Goal: Complete application form: Complete application form

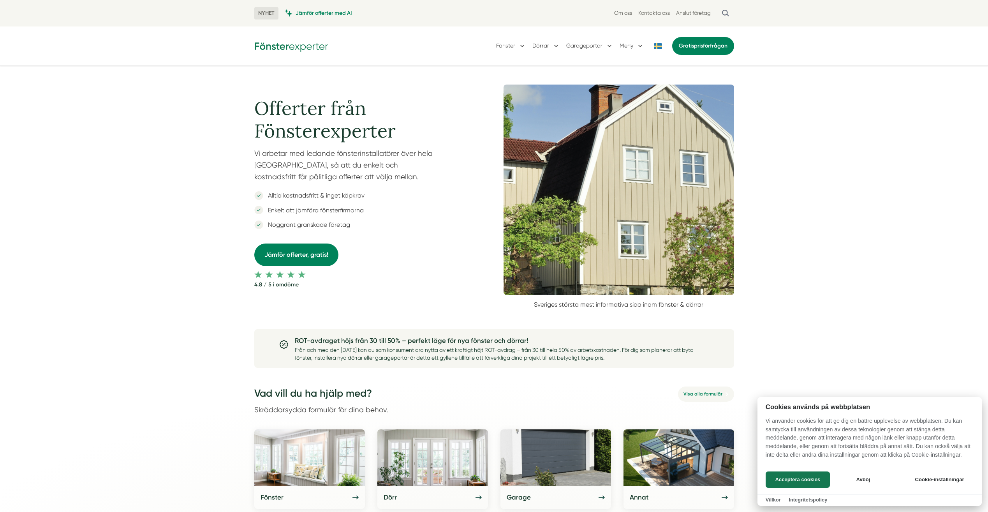
click at [292, 255] on div at bounding box center [494, 256] width 988 height 512
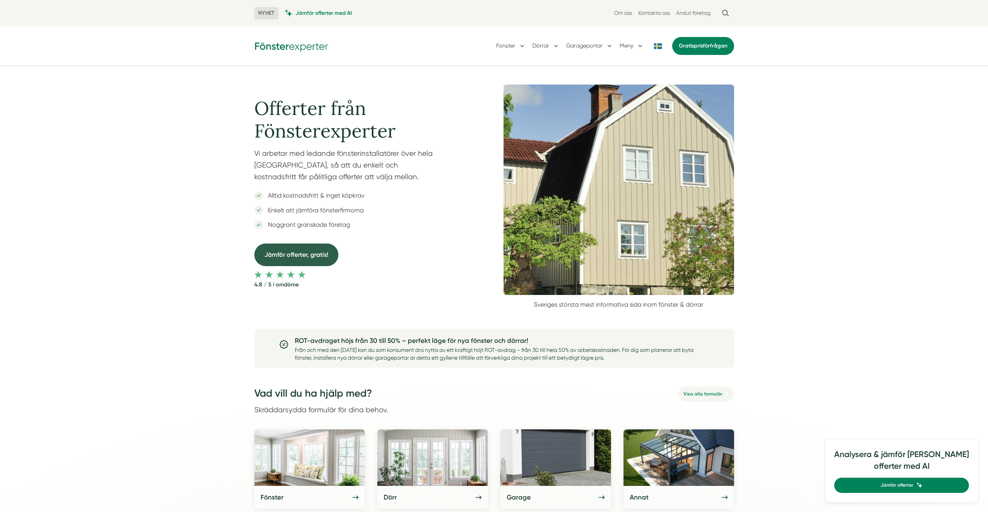
click at [299, 254] on link "Jämför offerter, gratis!" at bounding box center [296, 254] width 84 height 22
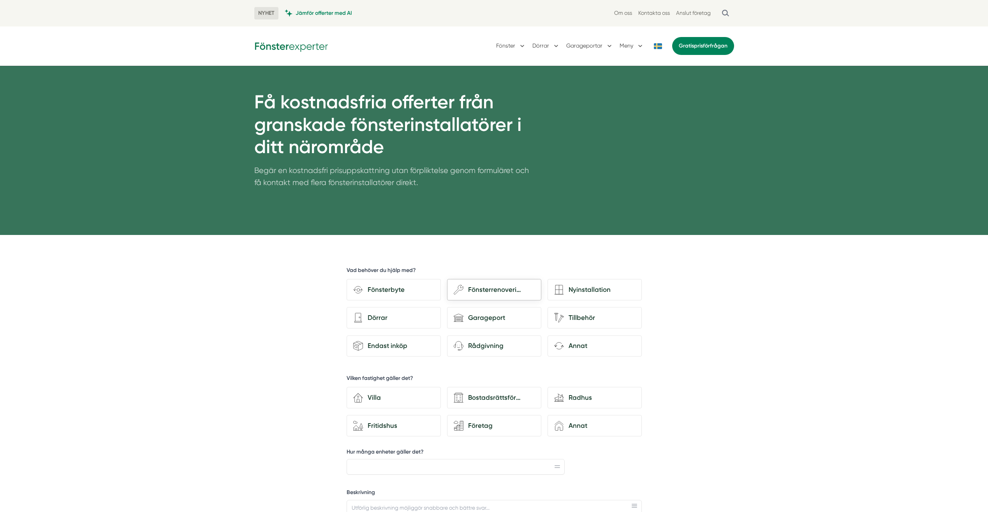
click at [510, 292] on div "Fönsterrenovering" at bounding box center [498, 289] width 71 height 11
click at [0, 0] on input "wench Fönsterrenovering" at bounding box center [0, 0] width 0 height 0
click at [491, 399] on div "Bostadsrättsförening" at bounding box center [498, 397] width 71 height 11
click at [0, 0] on input "Bostadsrättsförening" at bounding box center [0, 0] width 0 height 0
click at [495, 400] on div "Bostadsrättsförening" at bounding box center [498, 397] width 71 height 11
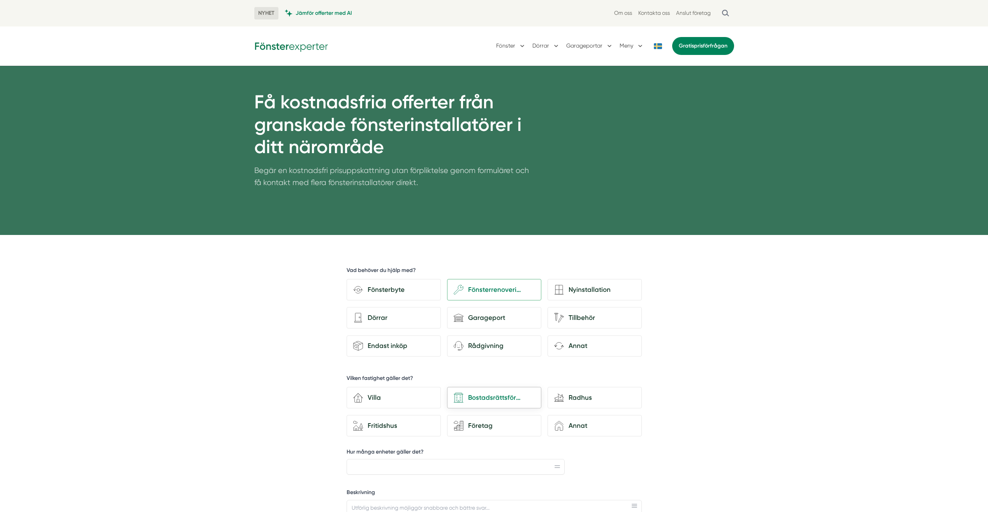
click at [0, 0] on input "Bostadsrättsförening" at bounding box center [0, 0] width 0 height 0
click at [487, 402] on div "Bostadsrättsförening" at bounding box center [498, 397] width 71 height 11
click at [0, 0] on input "Bostadsrättsförening" at bounding box center [0, 0] width 0 height 0
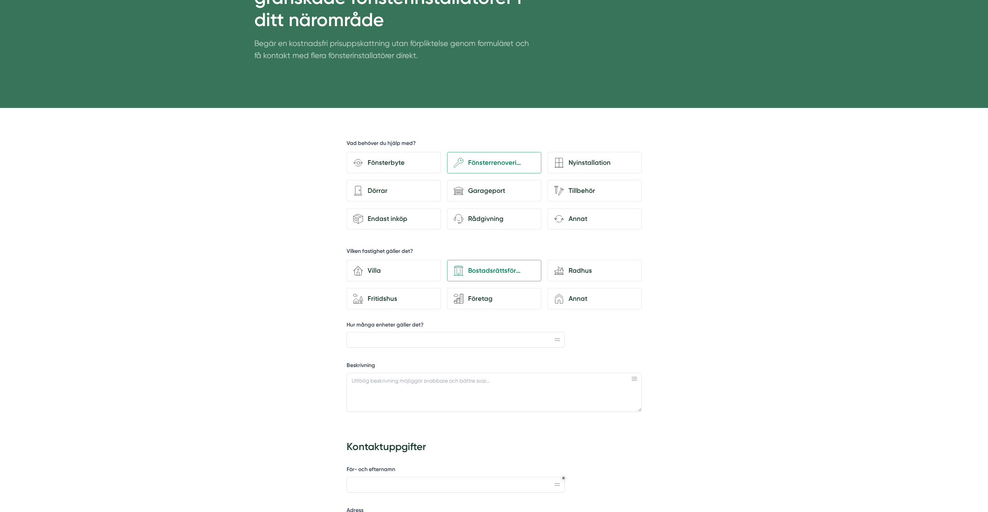
scroll to position [156, 0]
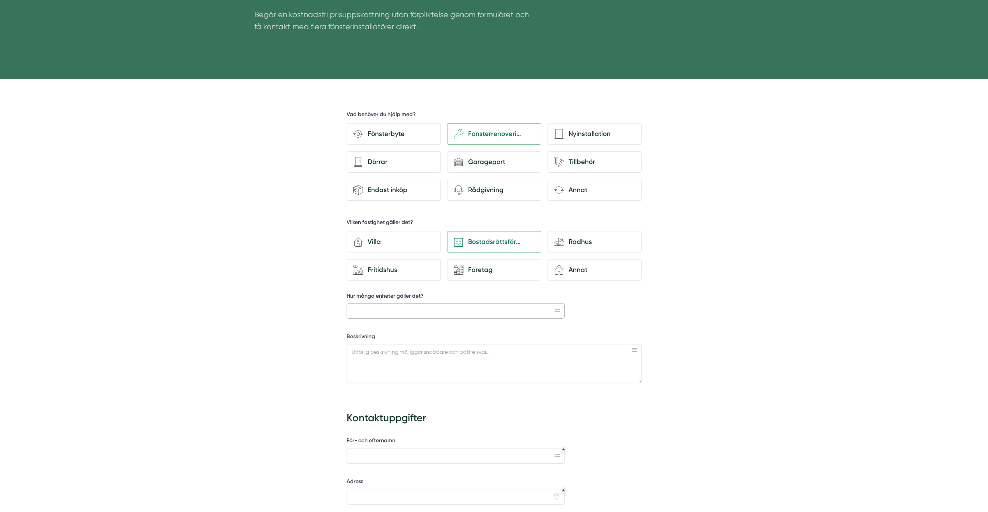
click at [531, 313] on input "Hur många enheter gäller det?" at bounding box center [455, 311] width 218 height 16
type input "1"
click at [677, 311] on div "d35abcdf-8317-4fc9-a841-90f623c1ce98 Vad behöver du hjälp med? Fönsterbyte wenc…" at bounding box center [494, 456] width 382 height 754
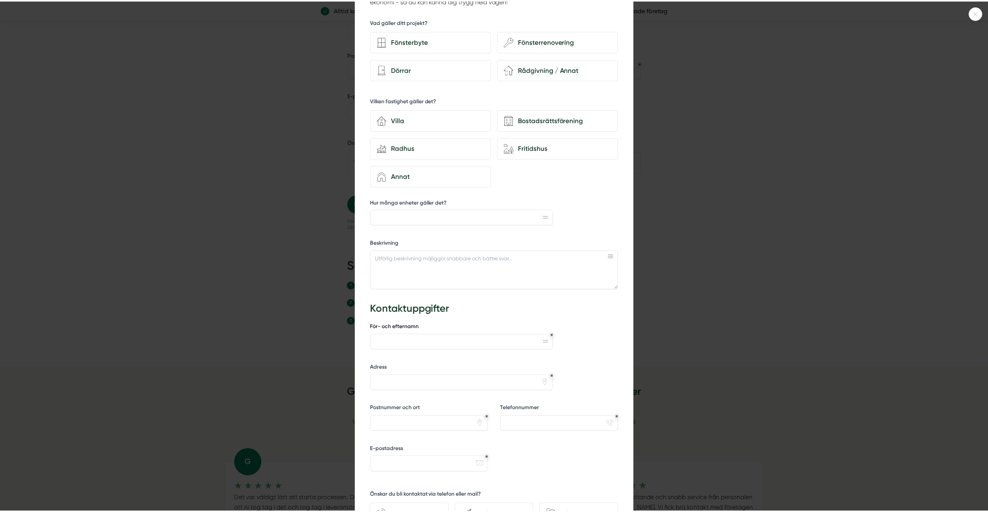
scroll to position [0, 0]
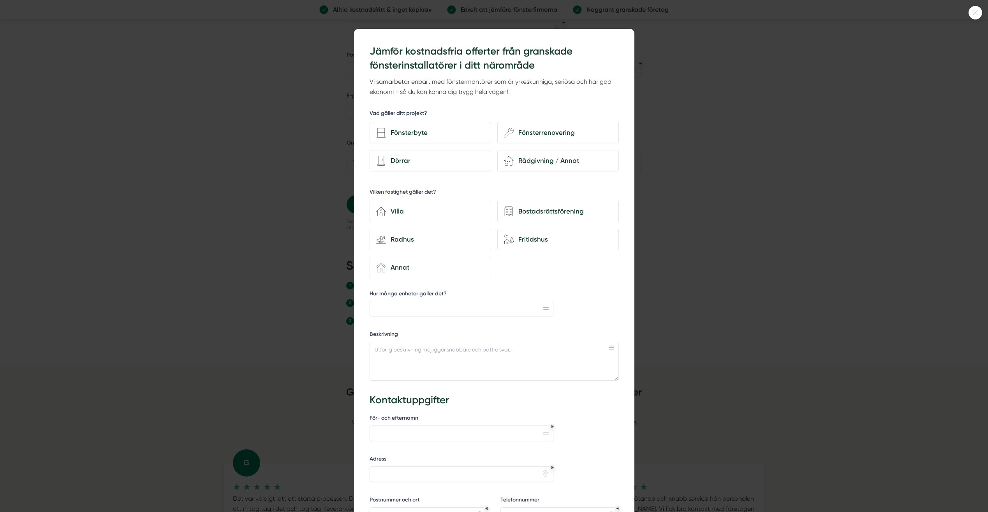
click at [977, 17] on div at bounding box center [975, 13] width 14 height 14
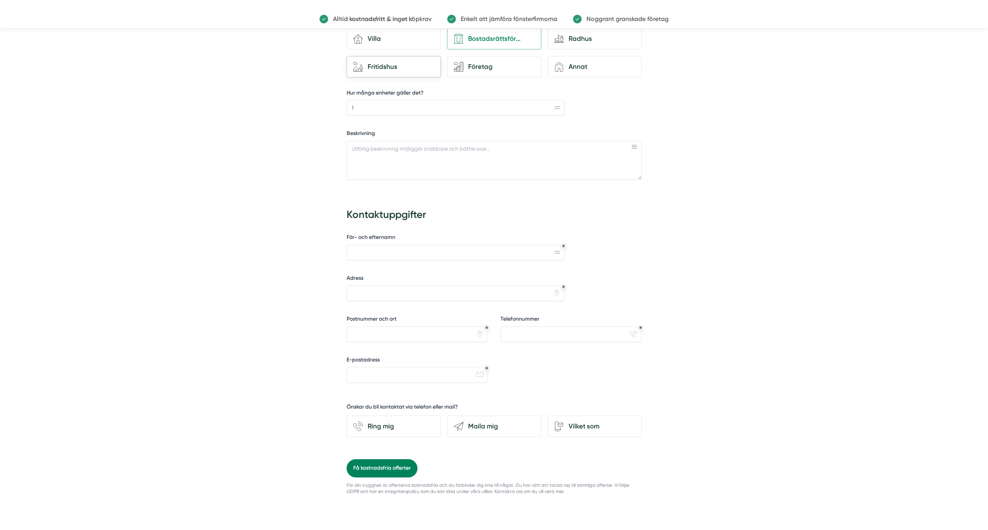
scroll to position [234, 0]
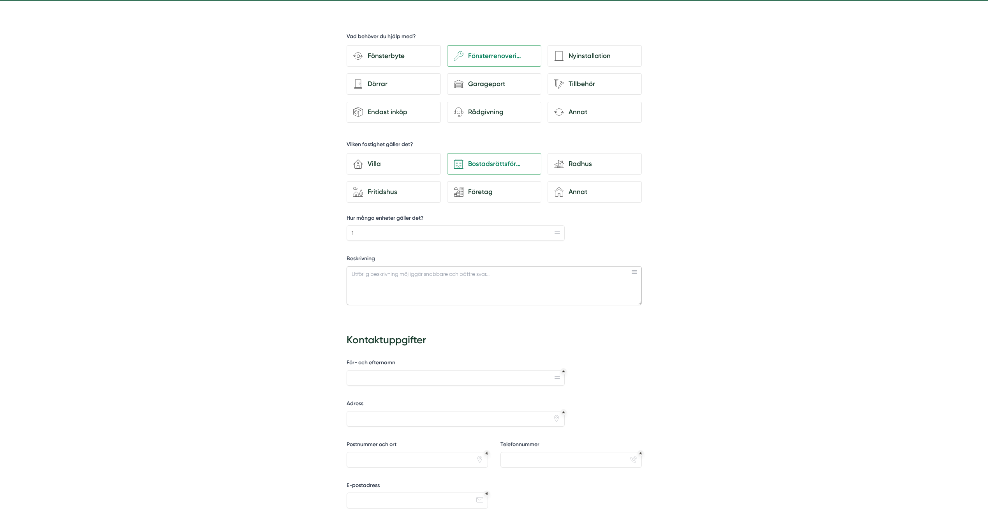
click at [414, 287] on textarea "Beskrivning" at bounding box center [493, 285] width 295 height 39
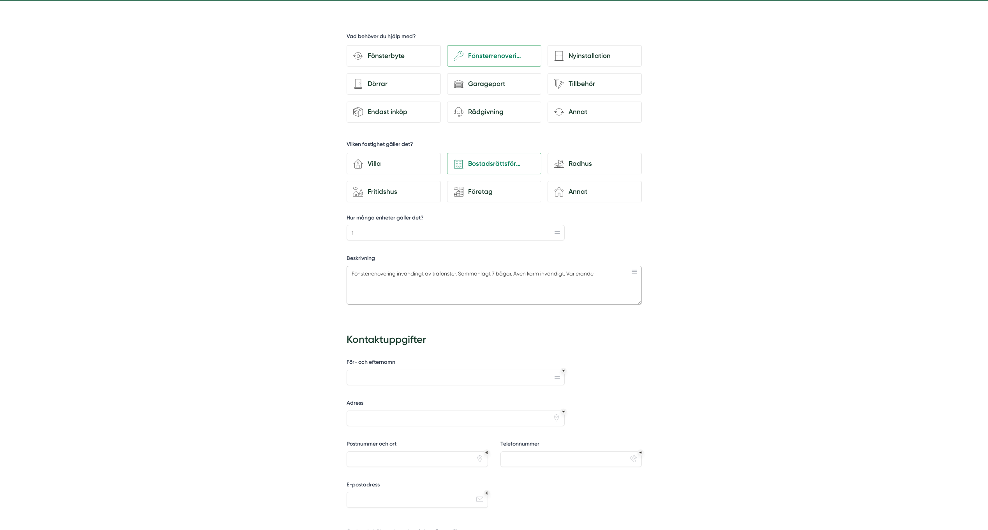
click at [540, 272] on textarea "Fönsterrenovering invändingt av träfönster. Sammanlagt 7 bågar. Även karm invän…" at bounding box center [493, 285] width 295 height 39
click at [566, 274] on textarea "Fönsterrenovering invändingt av träfönster. Sammanlagt 7 bågar. Även karm invän…" at bounding box center [493, 285] width 295 height 39
click at [565, 273] on textarea "Fönsterrenovering invändingt av träfönster. Sammanlagt 7 bågar. Även karm invän…" at bounding box center [493, 285] width 295 height 39
click at [494, 270] on textarea "Fönsterrenovering invändingt av träfönster. Sammanlagt 7 bågar. Även karm invän…" at bounding box center [493, 285] width 295 height 39
click at [495, 271] on textarea "Fönsterrenovering invändingt av träfönster. Sammanlagt 7 bågar. Även karm invän…" at bounding box center [493, 285] width 295 height 39
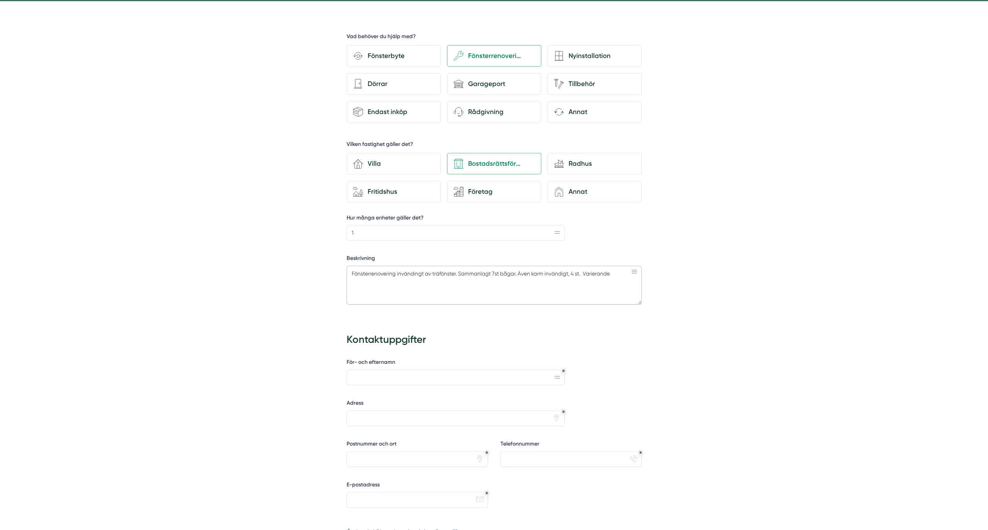
click at [618, 273] on textarea "Fönsterrenovering invändingt av träfönster. Sammanlagt 7st bågar. Även karm inv…" at bounding box center [493, 285] width 295 height 39
type textarea "Fönsterrenovering invändingt av träfönster. Sammanlagt 7st bågar. Även karm inv…"
click at [506, 383] on input "För- och efternamn" at bounding box center [455, 378] width 218 height 16
click at [555, 376] on rect at bounding box center [556, 376] width 5 height 1
click at [517, 383] on input "För- och efternamn" at bounding box center [455, 378] width 218 height 16
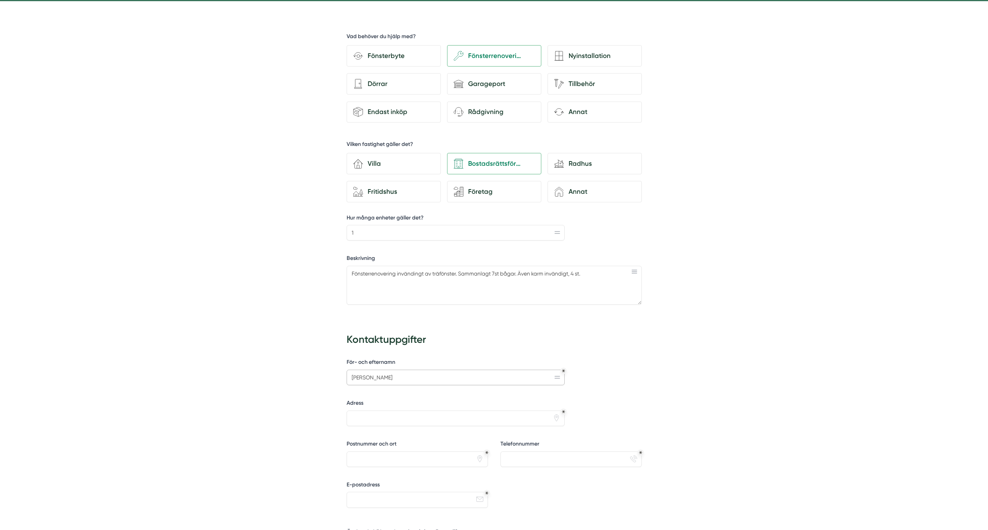
type input "Harald Forsmark"
click at [409, 424] on input "Adress" at bounding box center [455, 419] width 218 height 16
type input "Pingstvägen 54"
click at [388, 454] on input "Postnummer och ort" at bounding box center [416, 460] width 141 height 16
type input "12636"
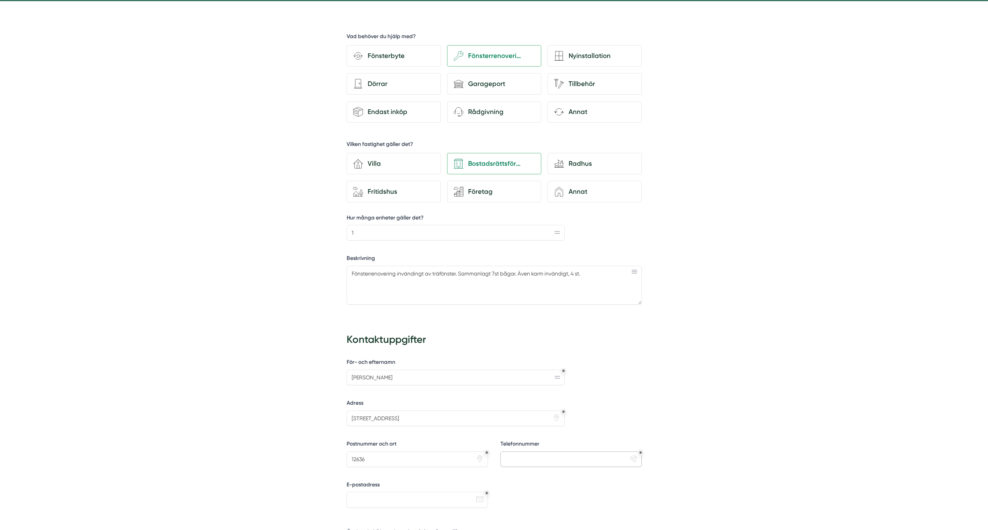
click at [602, 456] on input "Telefonnummer" at bounding box center [570, 460] width 141 height 16
type input "0"
type input "0739311456"
click at [467, 501] on input "E-postadress" at bounding box center [416, 500] width 141 height 16
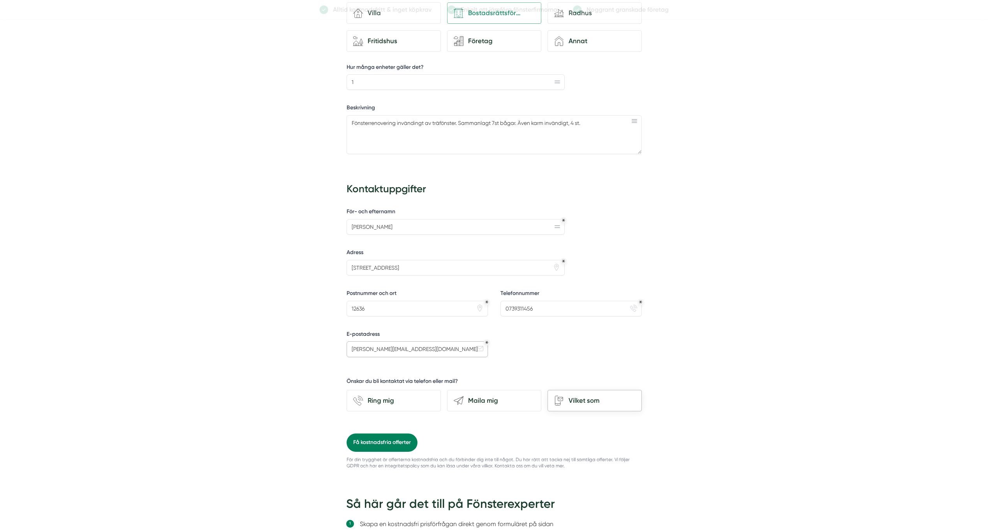
scroll to position [389, 0]
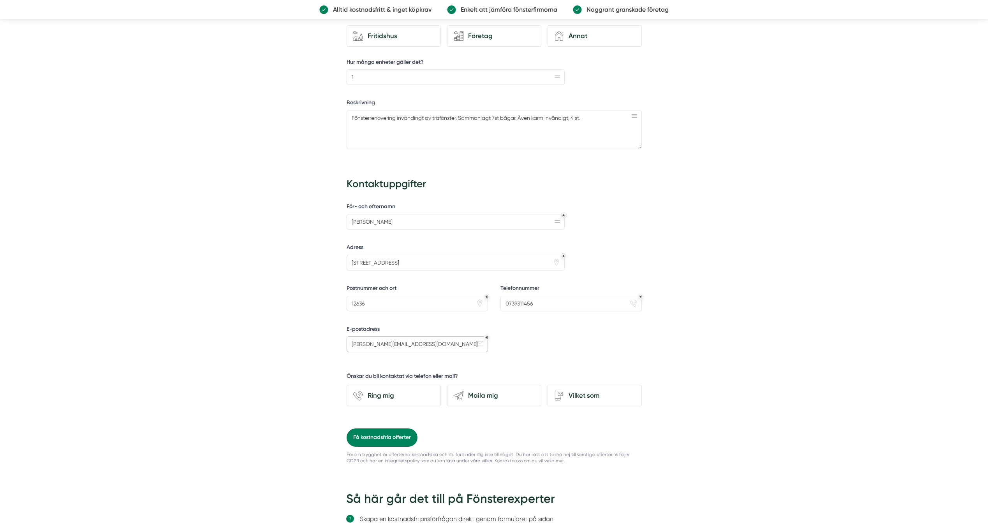
type input "harald.forsmark@live.se"
click at [539, 339] on div "För- och efternamn Harald Forsmark Adress Pingstvägen 54 pin Postnummer och ort…" at bounding box center [493, 314] width 295 height 229
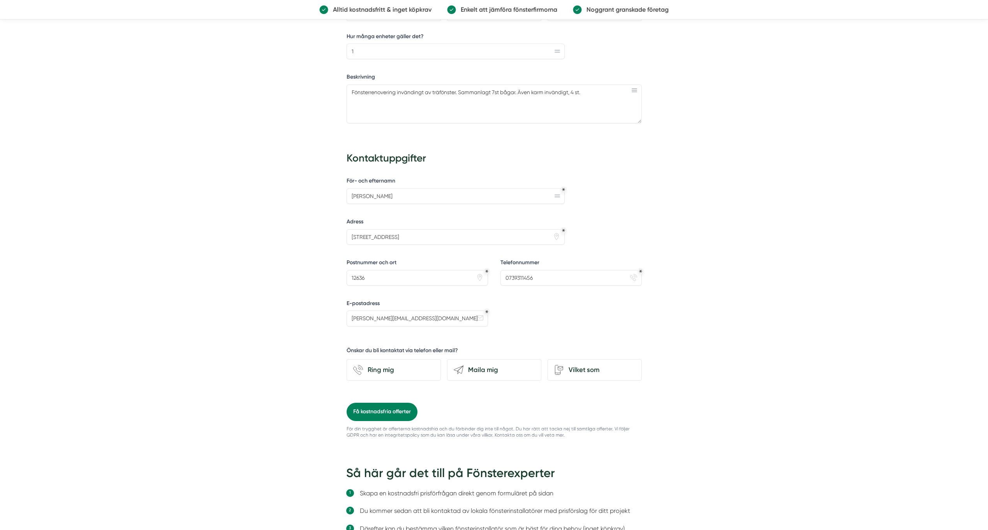
scroll to position [350, 0]
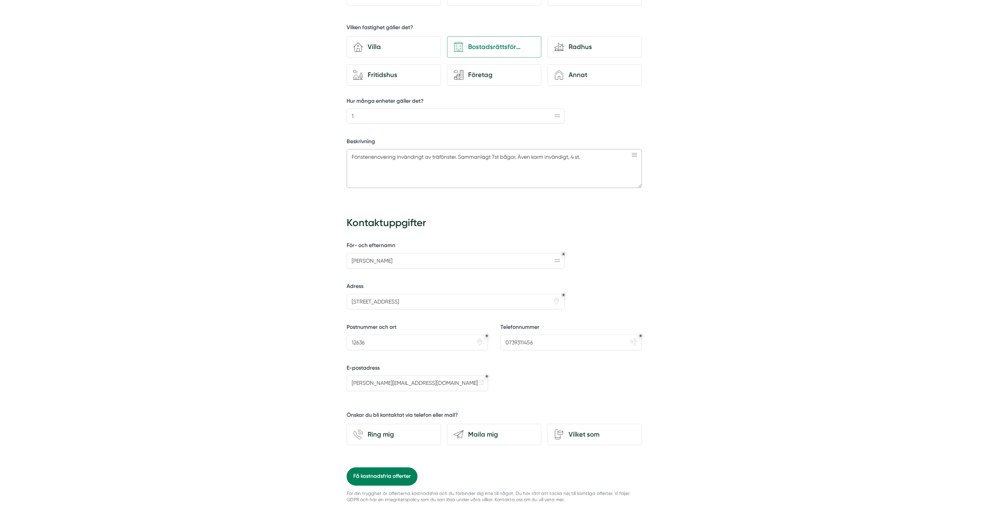
click at [601, 157] on textarea "Fönsterrenovering invändingt av träfönster. Sammanlagt 7st bågar. Även karm inv…" at bounding box center [493, 168] width 295 height 39
drag, startPoint x: 424, startPoint y: 157, endPoint x: 398, endPoint y: 155, distance: 25.8
click at [398, 155] on textarea "Fönsterrenovering invändingt av träfönster. Sammanlagt 7st bågar. Även karm inv…" at bounding box center [493, 168] width 295 height 39
drag, startPoint x: 453, startPoint y: 156, endPoint x: 447, endPoint y: 156, distance: 5.5
click at [447, 156] on textarea "Fönsterrenovering av inre del av båge av träfönster. Sammanlagt 7st bågar. Även…" at bounding box center [493, 168] width 295 height 39
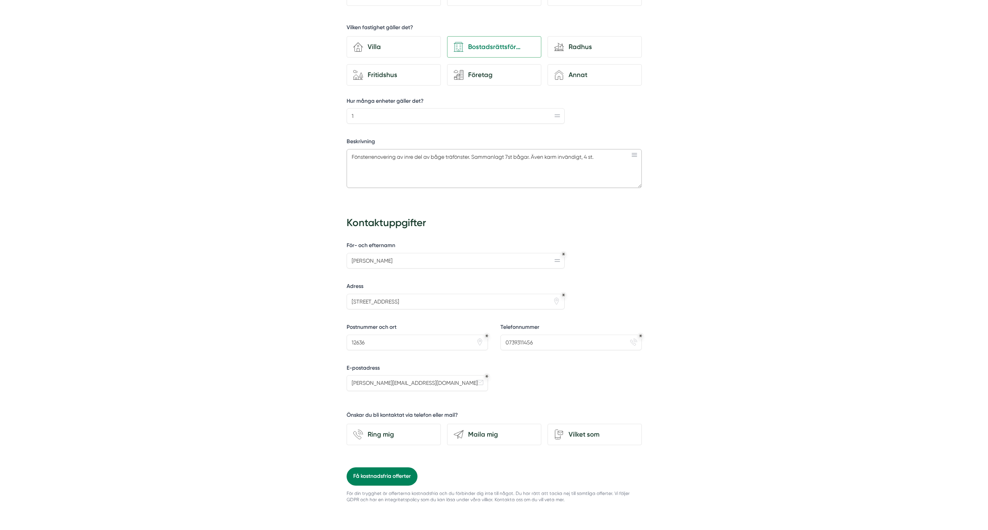
click at [397, 158] on textarea "Fönsterrenovering av inre del av båge träfönster. Sammanlagt 7st bågar. Även ka…" at bounding box center [493, 168] width 295 height 39
click at [430, 156] on textarea "Fönsterrenovering träfönster, av inre del av båge träfönster. Sammanlagt 7st bå…" at bounding box center [493, 168] width 295 height 39
drag, startPoint x: 489, startPoint y: 156, endPoint x: 464, endPoint y: 155, distance: 25.7
click at [464, 155] on textarea "Fönsterrenovering träfönster, inre del av båge träfönster. Sammanlagt 7st bågar…" at bounding box center [493, 168] width 295 height 39
click at [599, 155] on textarea "Fönsterrenovering träfönster, inre del av båge. Sammanlagt 7st bågar. Även karm…" at bounding box center [493, 168] width 295 height 39
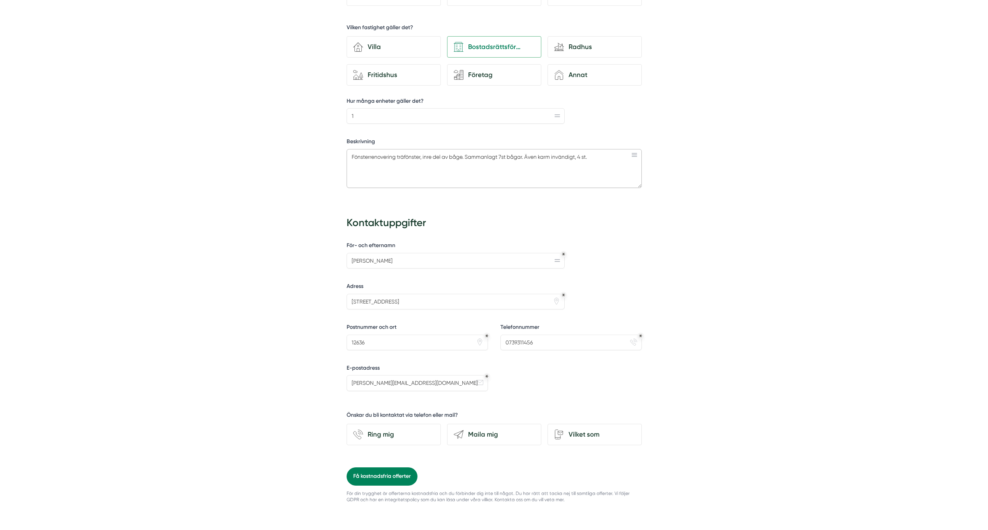
drag, startPoint x: 372, startPoint y: 155, endPoint x: 345, endPoint y: 158, distance: 26.7
click at [345, 158] on div "d35abcdf-8317-4fc9-a841-90f623c1ce98 Vad behöver du hjälp med? Fönsterbyte wenc…" at bounding box center [494, 261] width 382 height 754
click at [405, 156] on textarea "Renovering träfönster, inre del av båge. Sammanlagt 7st bågar. Även karm invänd…" at bounding box center [493, 168] width 295 height 39
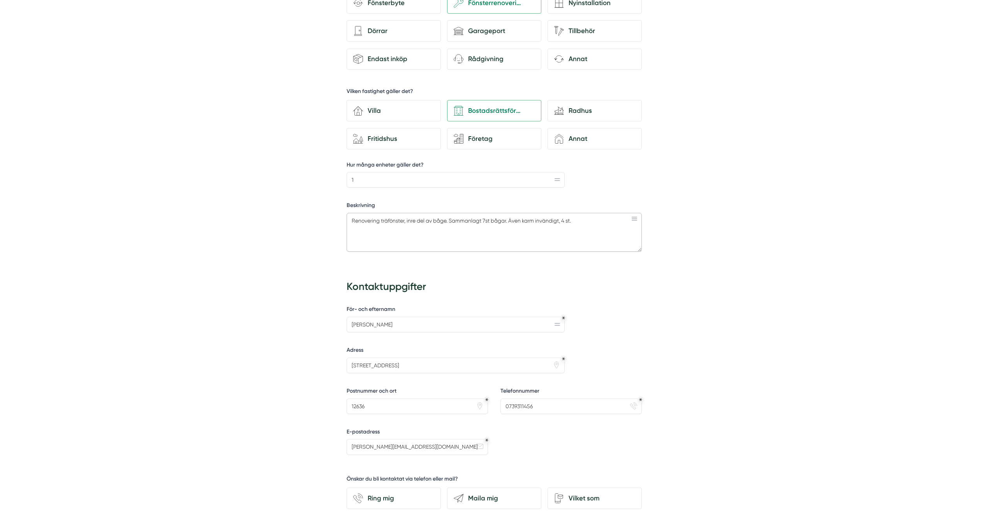
scroll to position [273, 0]
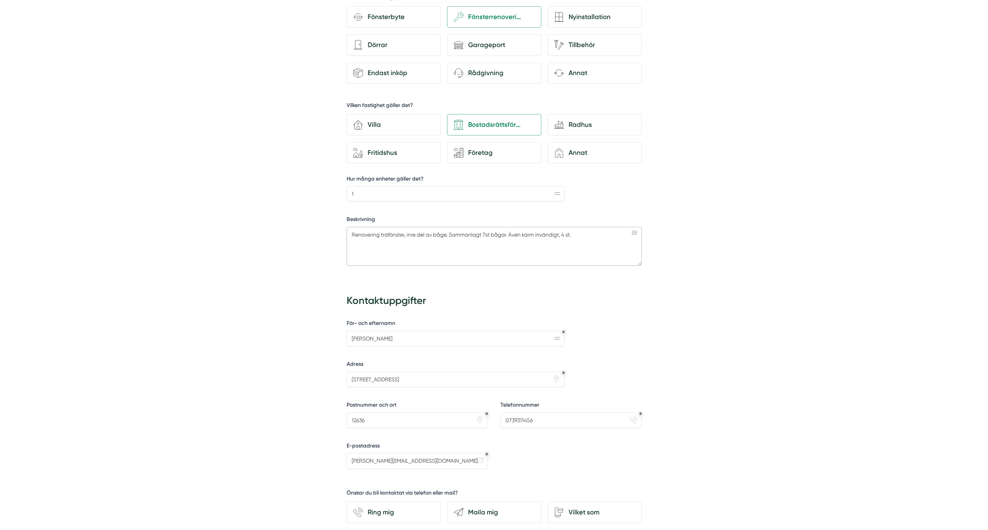
click at [595, 235] on textarea "Renovering träfönster, inre del av båge. Sammanlagt 7st bågar. Även karm invänd…" at bounding box center [493, 246] width 295 height 39
click at [396, 242] on textarea "Renovering träfönster, inre del av båge. Sammanlagt 7st bågar. Även karm invänd…" at bounding box center [493, 246] width 295 height 39
click at [413, 244] on textarea "Renovering träfönster, inre del av båge. Sammanlagt 7st bågar. Även karm invänd…" at bounding box center [493, 246] width 295 height 39
click at [382, 243] on textarea "Renovering träfönster, inre del av båge. Sammanlagt 7st bågar. Även karm invänd…" at bounding box center [493, 246] width 295 height 39
type textarea "Renovering träfönster, inre del av båge. Sammanlagt 7st bågar. Även karm invänd…"
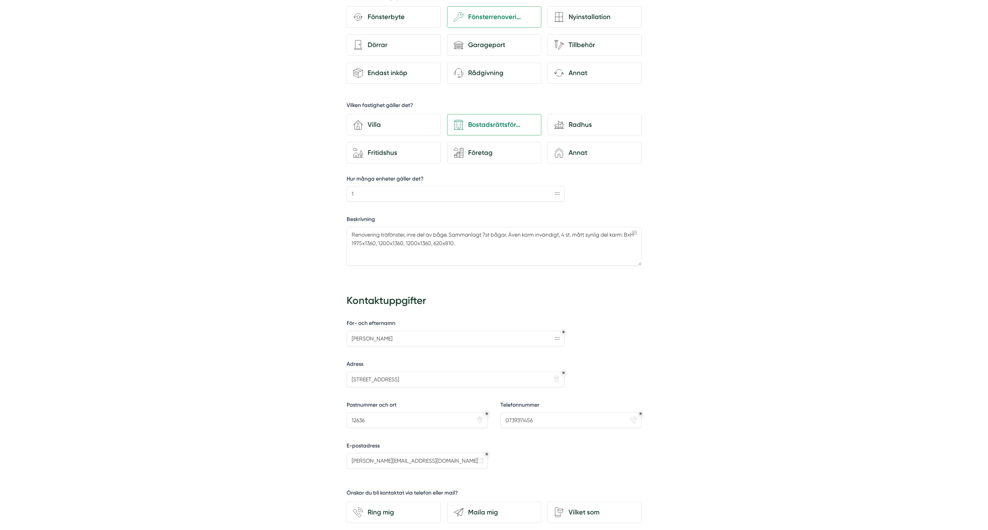
click at [465, 296] on h3 "Kontaktuppgifter" at bounding box center [493, 302] width 295 height 22
click at [488, 243] on textarea "Renovering träfönster, inre del av båge. Sammanlagt 7st bågar. Även karm invänd…" at bounding box center [493, 246] width 295 height 39
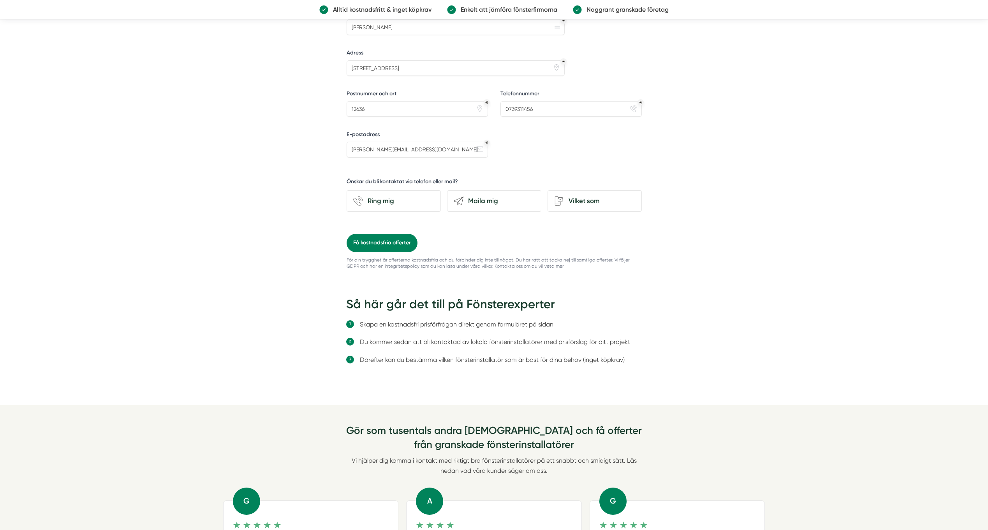
scroll to position [389, 0]
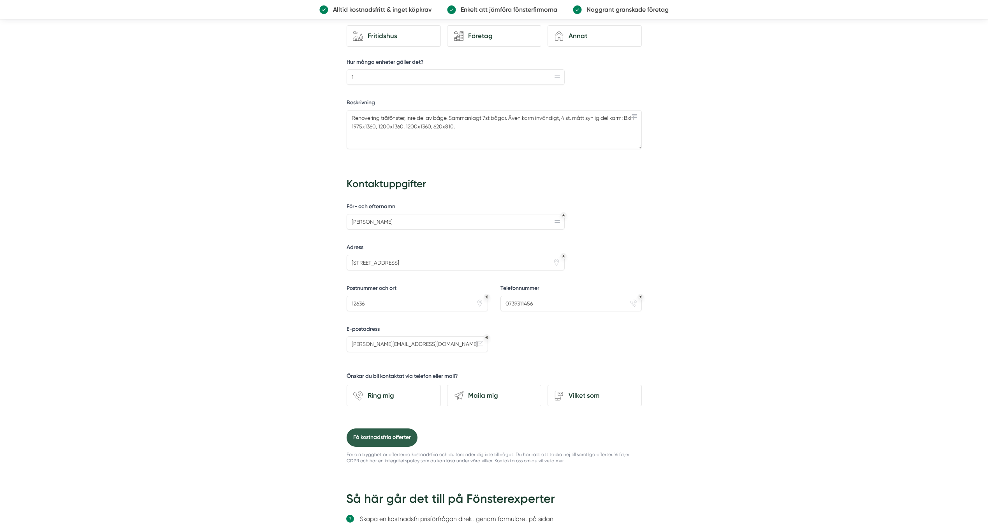
click at [382, 439] on button "Få kostnadsfria offerter" at bounding box center [381, 438] width 71 height 18
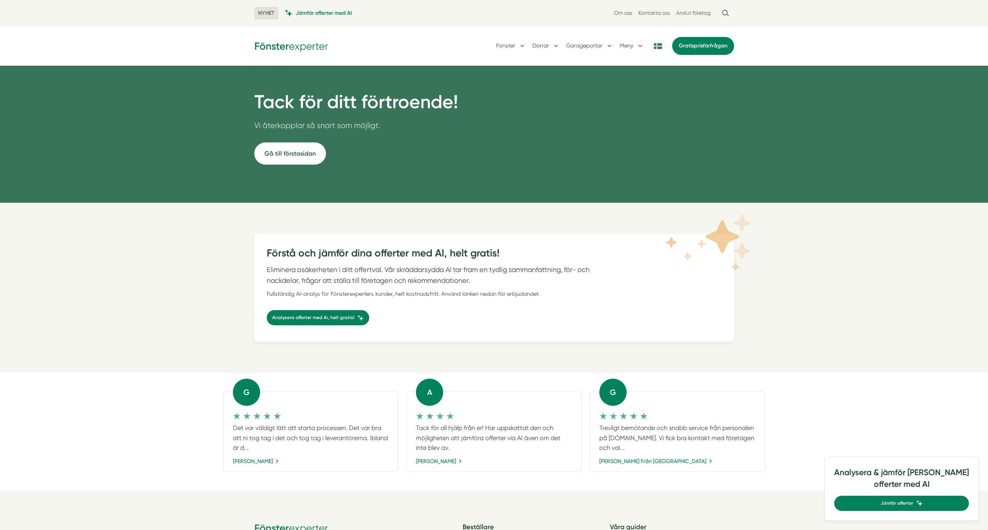
click at [290, 149] on link "Gå till förstasidan" at bounding box center [290, 153] width 72 height 22
